Goal: Communication & Community: Answer question/provide support

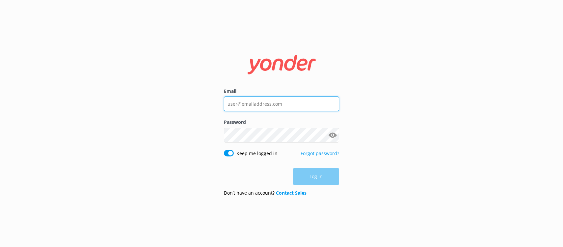
click at [265, 104] on input "Email" at bounding box center [281, 103] width 115 height 15
click at [157, 139] on div "Email Password Show password Keep me logged in Forgot password? Log in Don’t ha…" at bounding box center [281, 123] width 563 height 247
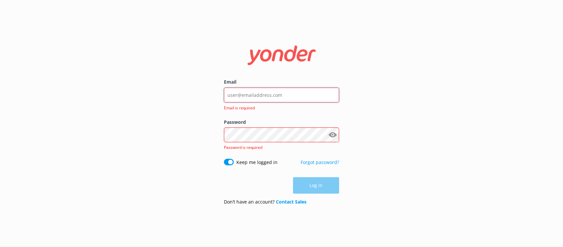
click at [256, 94] on input "Email" at bounding box center [281, 95] width 115 height 15
click at [283, 92] on input "Email" at bounding box center [281, 95] width 115 height 15
click at [298, 93] on input "Email" at bounding box center [281, 95] width 115 height 15
click at [301, 87] on div "Email Email is required" at bounding box center [281, 98] width 115 height 40
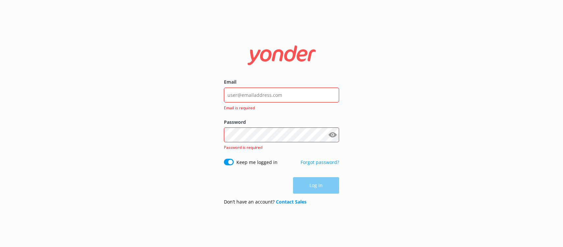
click at [505, 26] on div "Email Email is required Password Show password Password is required Keep me log…" at bounding box center [281, 123] width 563 height 247
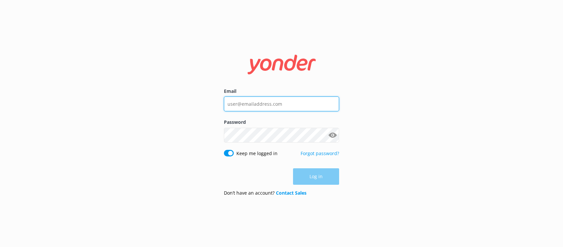
click at [266, 109] on input "Email" at bounding box center [281, 103] width 115 height 15
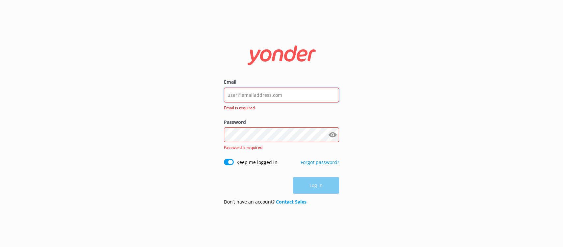
type input "[EMAIL_ADDRESS][DOMAIN_NAME]"
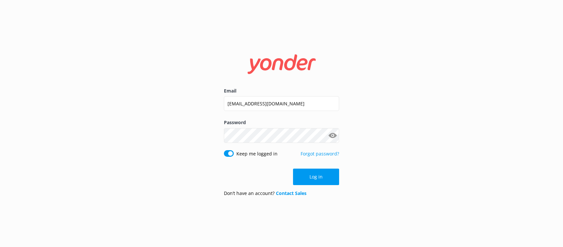
click at [334, 231] on div "Email [EMAIL_ADDRESS][DOMAIN_NAME] Password Show password Keep me logged in For…" at bounding box center [281, 123] width 563 height 247
click at [311, 179] on button "Log in" at bounding box center [316, 177] width 46 height 16
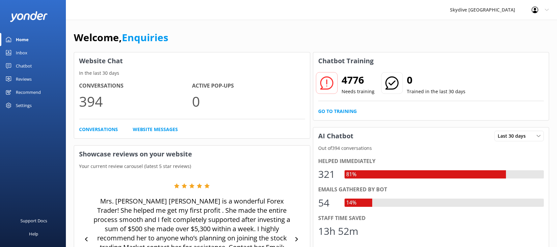
click at [13, 64] on link "Chatbot" at bounding box center [33, 65] width 66 height 13
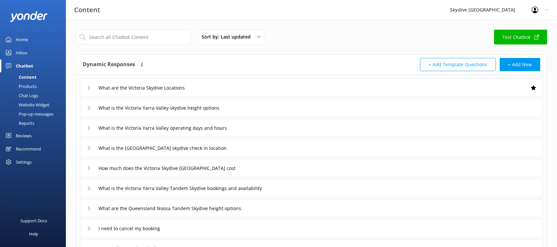
click at [27, 49] on div "Inbox" at bounding box center [22, 52] width 12 height 13
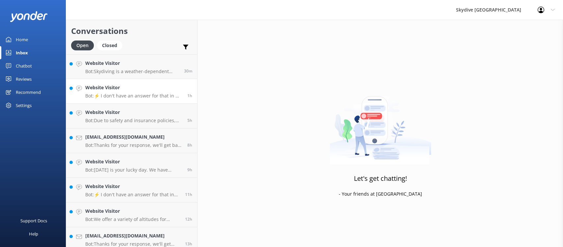
click at [121, 69] on p "Bot: Skydiving is a weather-dependent sport, and the duration can vary. Usually…" at bounding box center [132, 71] width 94 height 6
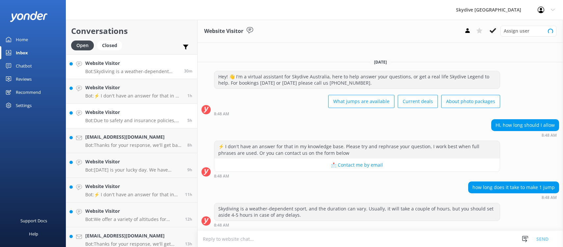
click at [114, 119] on p "Bot: Due to safety and insurance policies, you cannot take anything in the plan…" at bounding box center [133, 121] width 97 height 6
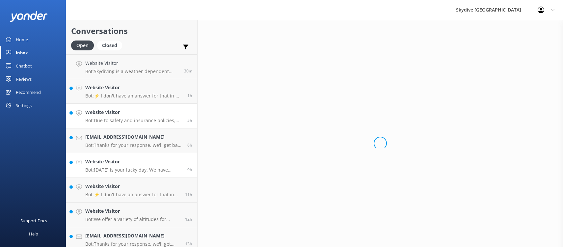
click at [116, 148] on p "Bot: Thanks for your response, we'll get back to you as soon as we can during o…" at bounding box center [133, 145] width 97 height 6
click at [117, 175] on link "Website Visitor Bot: [DATE] is your lucky day. We have exclusive offers when yo…" at bounding box center [131, 165] width 131 height 25
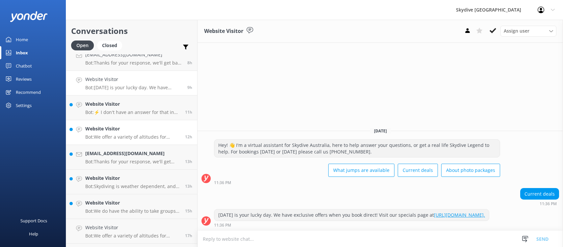
click at [118, 141] on link "Website Visitor Bot: We offer a variety of altitudes for skydiving, with all dr…" at bounding box center [131, 132] width 131 height 25
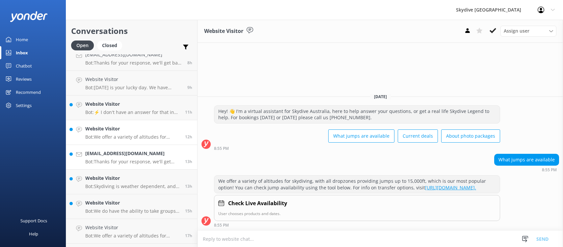
click at [120, 156] on h4 "[EMAIL_ADDRESS][DOMAIN_NAME]" at bounding box center [132, 153] width 95 height 7
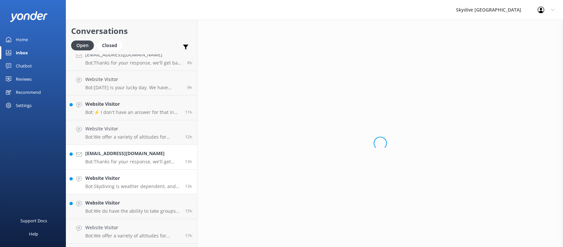
click at [134, 189] on p "Bot: Skydiving is weather dependent, and the duration can vary. Usually, it tak…" at bounding box center [132, 186] width 95 height 6
drag, startPoint x: 132, startPoint y: 197, endPoint x: 137, endPoint y: 168, distance: 29.8
click at [131, 197] on link "Website Visitor Bot: We do have the ability to take groups on the same plane, b…" at bounding box center [131, 206] width 131 height 25
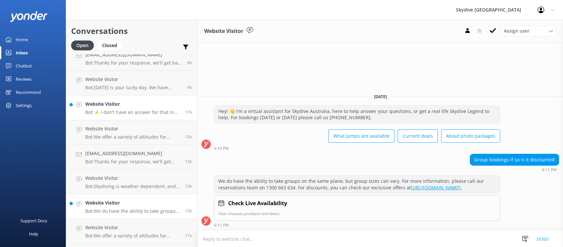
click at [139, 103] on h4 "Website Visitor" at bounding box center [132, 103] width 95 height 7
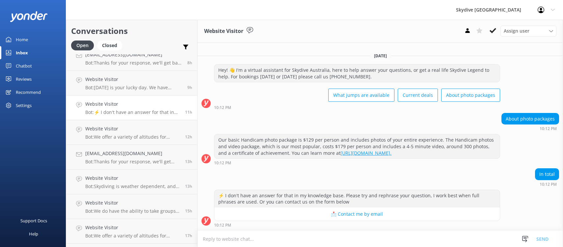
click at [328, 239] on textarea at bounding box center [381, 239] width 366 height 16
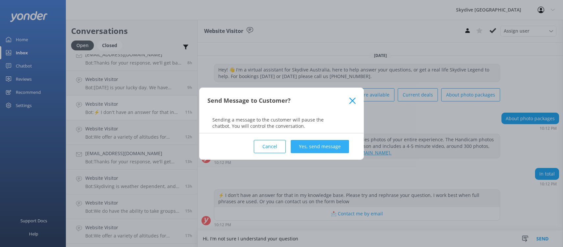
type textarea "Hi, I'm not sure I understand your question"
click at [323, 150] on button "Yes, send message" at bounding box center [320, 146] width 58 height 13
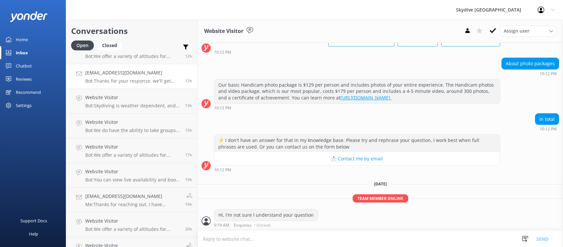
scroll to position [40, 0]
click at [140, 146] on h4 "Website Visitor" at bounding box center [132, 146] width 95 height 7
click at [146, 153] on p "Bot: ⚡ I don't have an answer for that in my knowledge base. Please try and rep…" at bounding box center [132, 155] width 95 height 6
click at [120, 50] on div "Open Closed" at bounding box center [98, 49] width 54 height 16
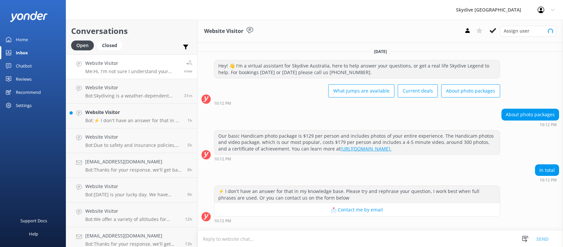
scroll to position [51, 0]
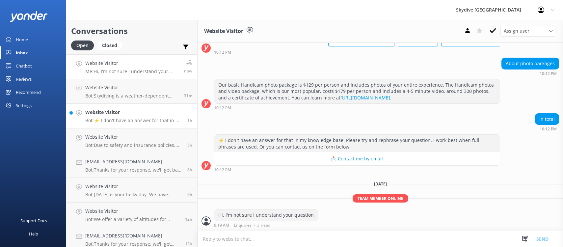
click at [139, 118] on p "Bot: ⚡ I don't have an answer for that in my knowledge base. Please try and rep…" at bounding box center [133, 121] width 97 height 6
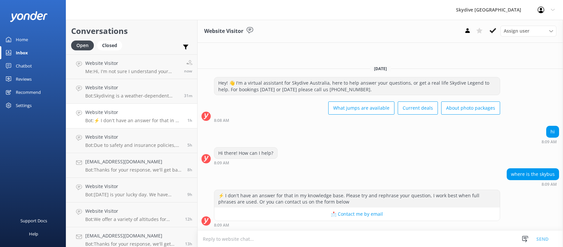
click at [368, 237] on textarea at bounding box center [381, 239] width 366 height 16
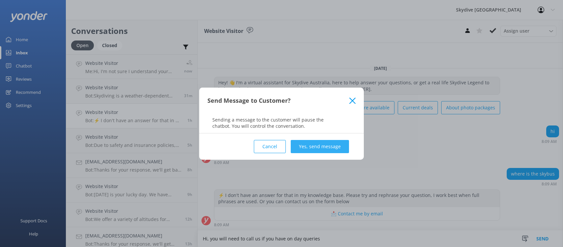
type textarea "Hi, you will need to call us if you have on day queries"
click at [316, 145] on button "Yes, send message" at bounding box center [320, 146] width 58 height 13
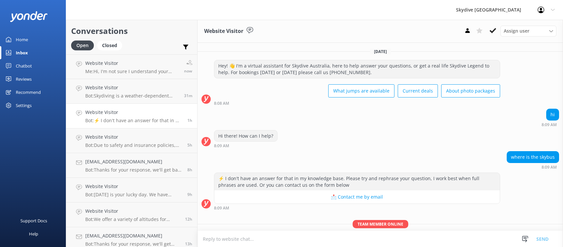
scroll to position [26, 0]
